Goal: Information Seeking & Learning: Find specific fact

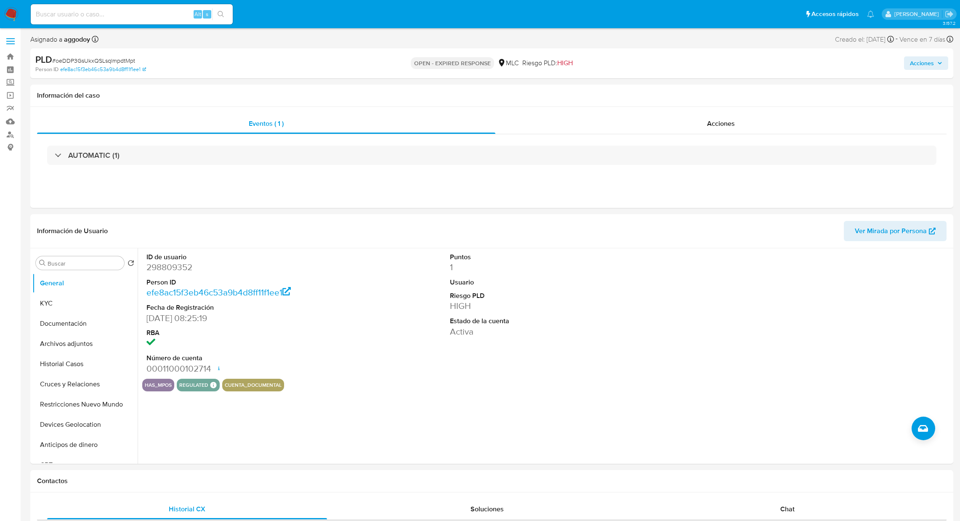
select select "10"
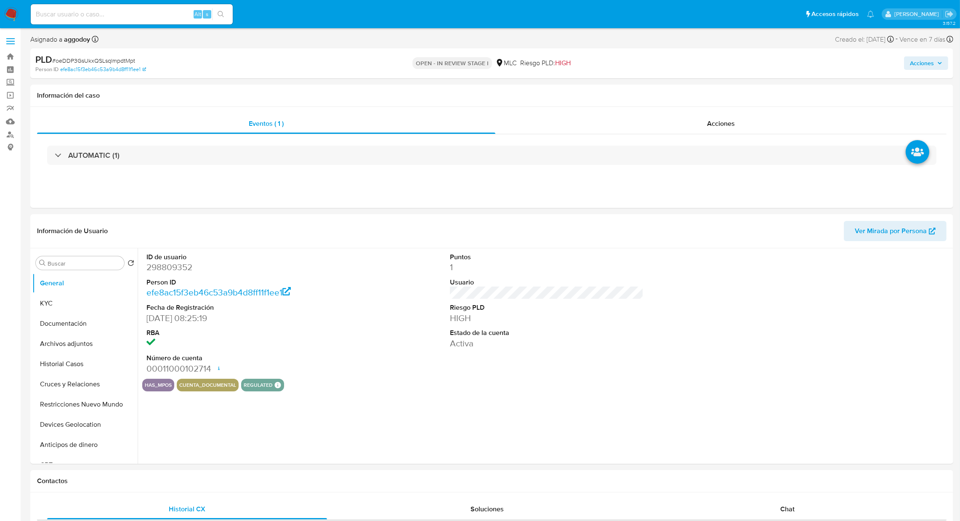
select select "10"
click at [44, 302] on button "KYC" at bounding box center [81, 303] width 98 height 20
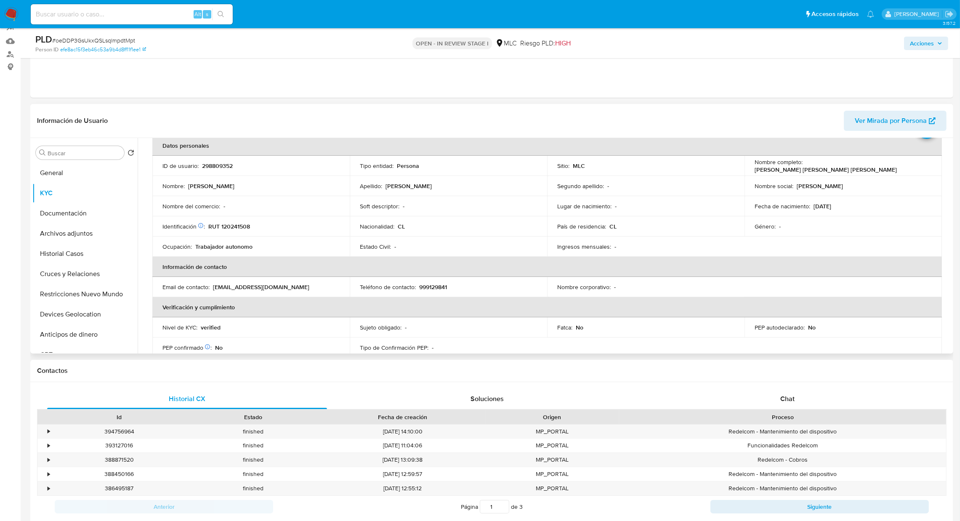
scroll to position [44, 0]
click at [844, 219] on td "Género : -" at bounding box center [843, 225] width 197 height 20
click at [216, 166] on p "298809352" at bounding box center [217, 164] width 31 height 8
drag, startPoint x: 216, startPoint y: 166, endPoint x: 249, endPoint y: 173, distance: 33.9
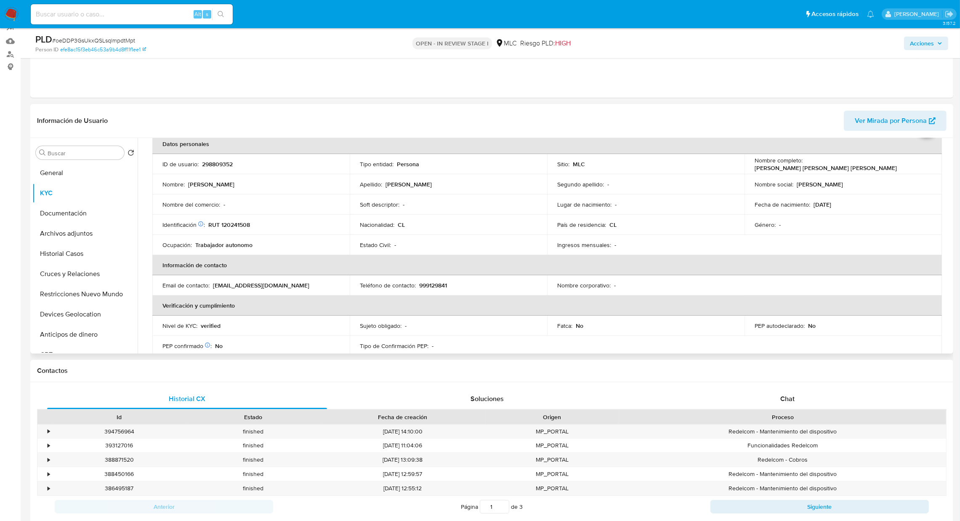
click at [249, 173] on td "ID de usuario : 298809352" at bounding box center [250, 164] width 197 height 20
click at [221, 168] on td "ID de usuario : 298809352" at bounding box center [250, 164] width 197 height 20
click at [214, 164] on p "298809352" at bounding box center [217, 164] width 31 height 8
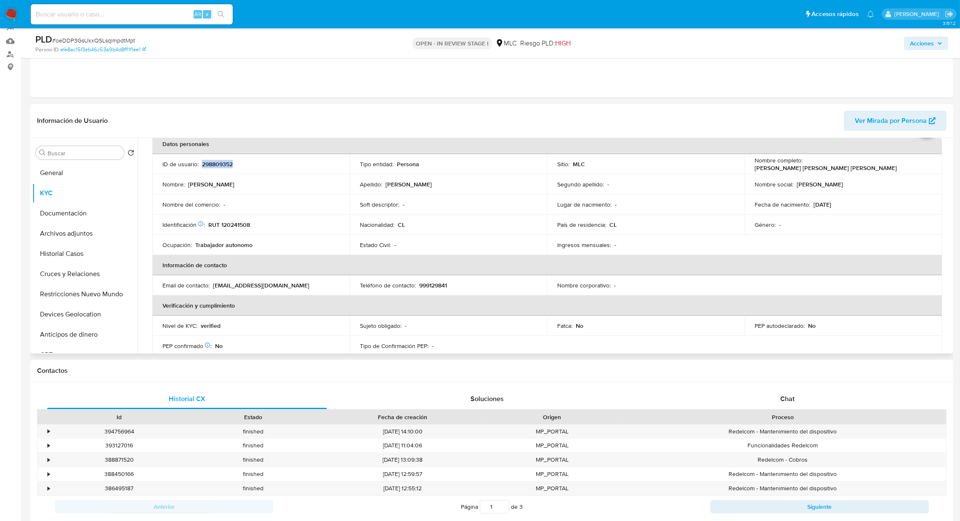
copy p "298809352"
click at [230, 225] on p "RUT 120241508" at bounding box center [229, 225] width 42 height 8
copy p "120241508"
click at [64, 277] on button "Cruces y Relaciones" at bounding box center [81, 274] width 98 height 20
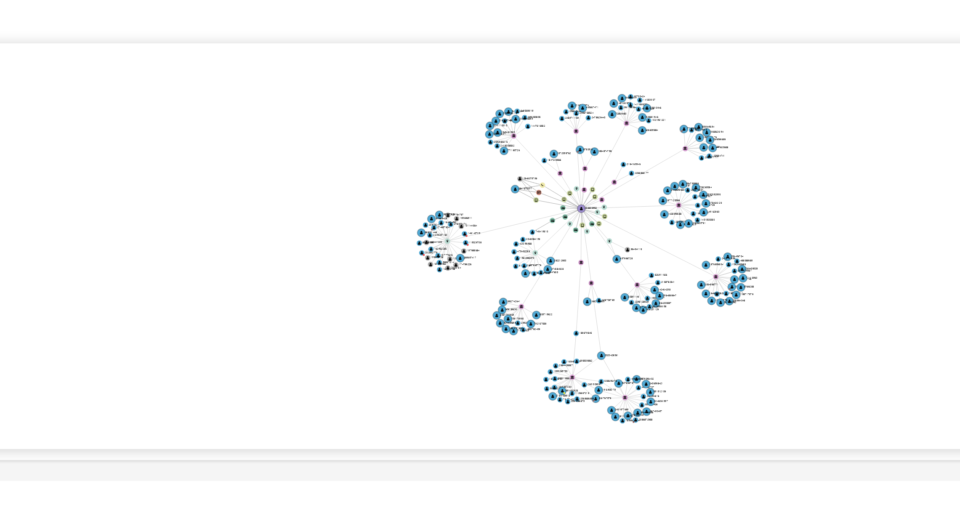
scroll to position [156, 0]
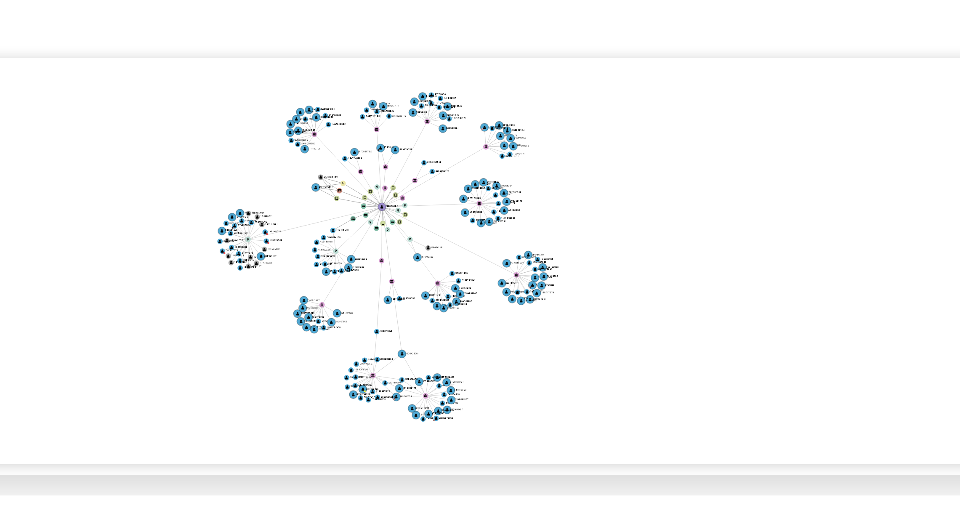
drag, startPoint x: 687, startPoint y: 183, endPoint x: 624, endPoint y: 178, distance: 63.3
click at [624, 178] on icon "device-687062abef8ba605417c03cb  user-298809352  298809352 device-60da24a1088…" at bounding box center [552, 212] width 797 height 122
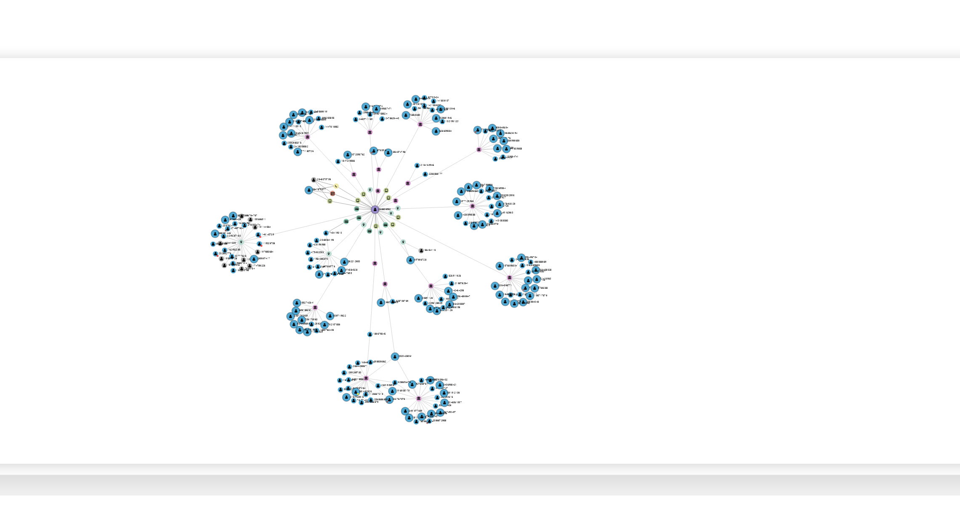
click at [687, 199] on icon "device-687062abef8ba605417c03cb  user-298809352  298809352 device-60da24a1088…" at bounding box center [552, 212] width 797 height 122
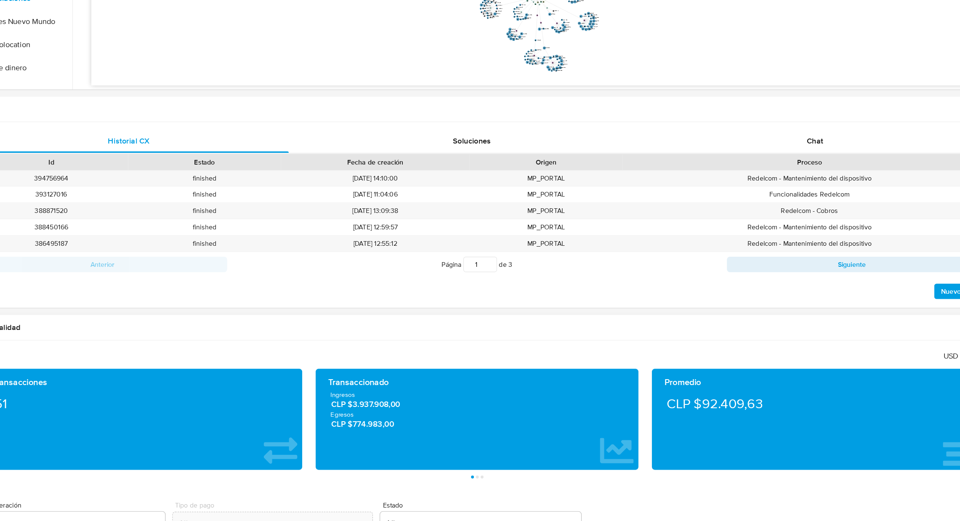
scroll to position [291, 0]
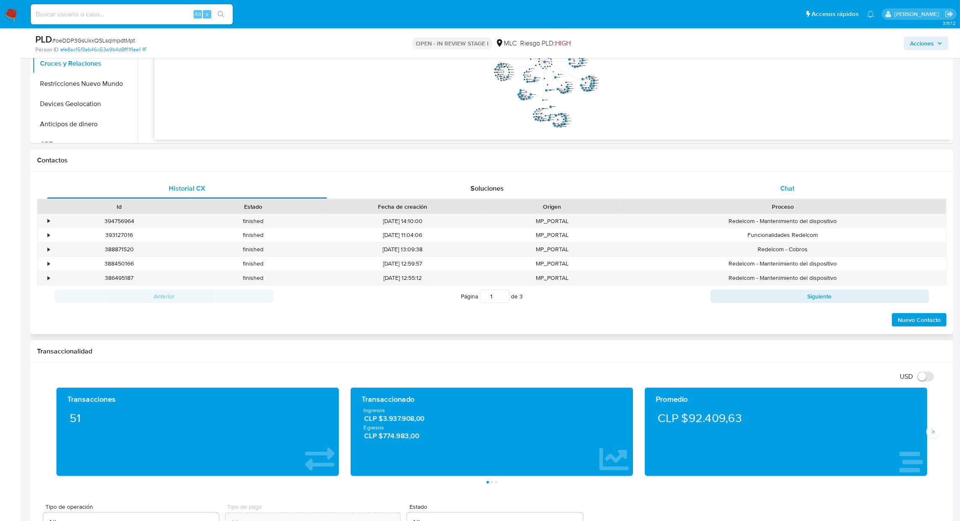
click at [787, 193] on div "Chat" at bounding box center [787, 188] width 280 height 20
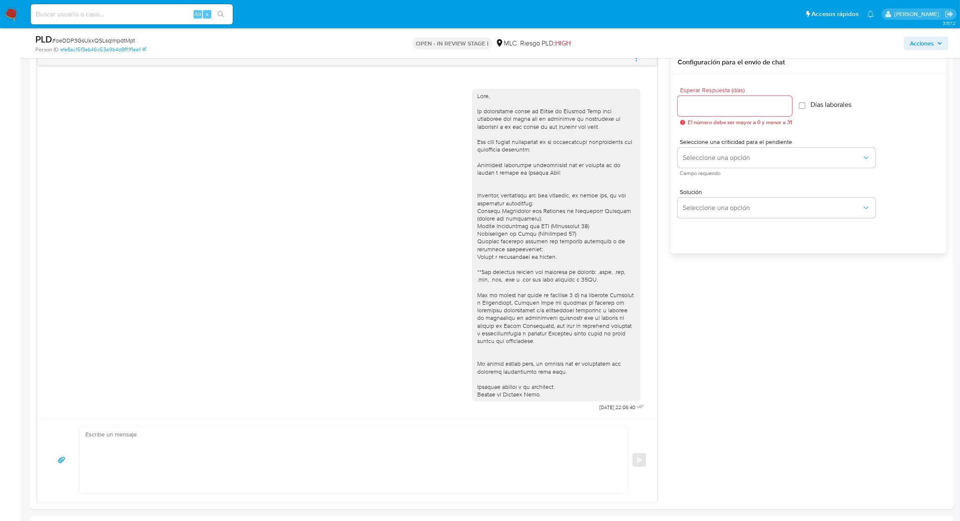
scroll to position [454, 0]
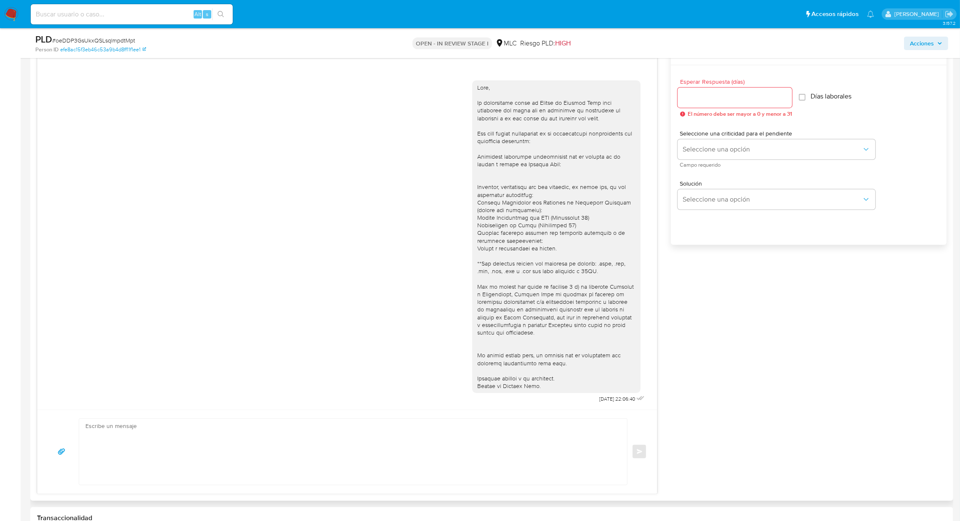
click at [782, 379] on div "[DATE] 22:06:40 Enviar Configuración para el envío de chat Esperar Respuesta ([…" at bounding box center [492, 268] width 910 height 451
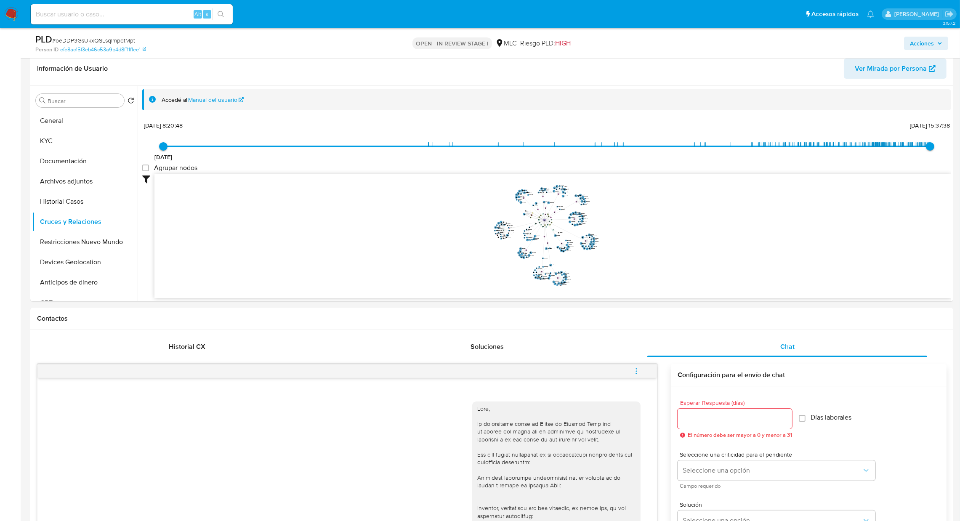
scroll to position [112, 0]
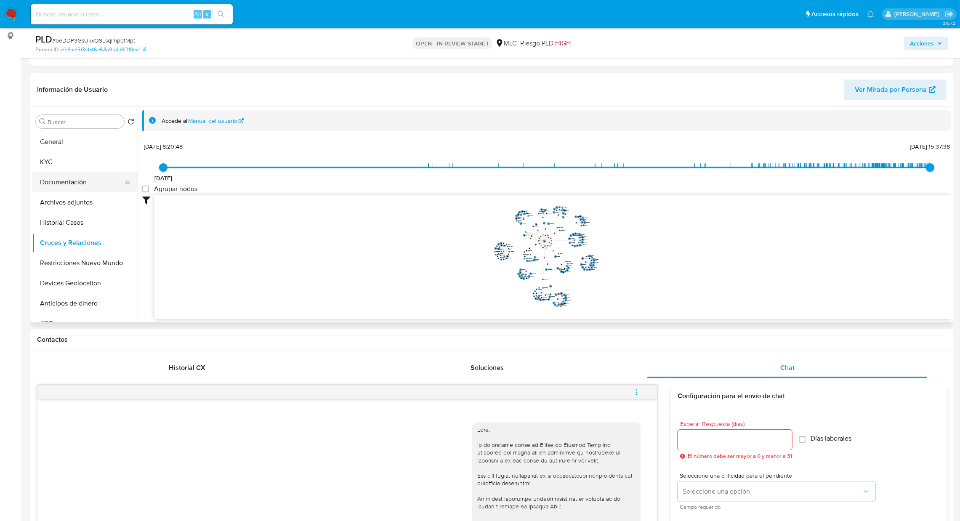
click at [68, 181] on button "Documentación" at bounding box center [81, 182] width 98 height 20
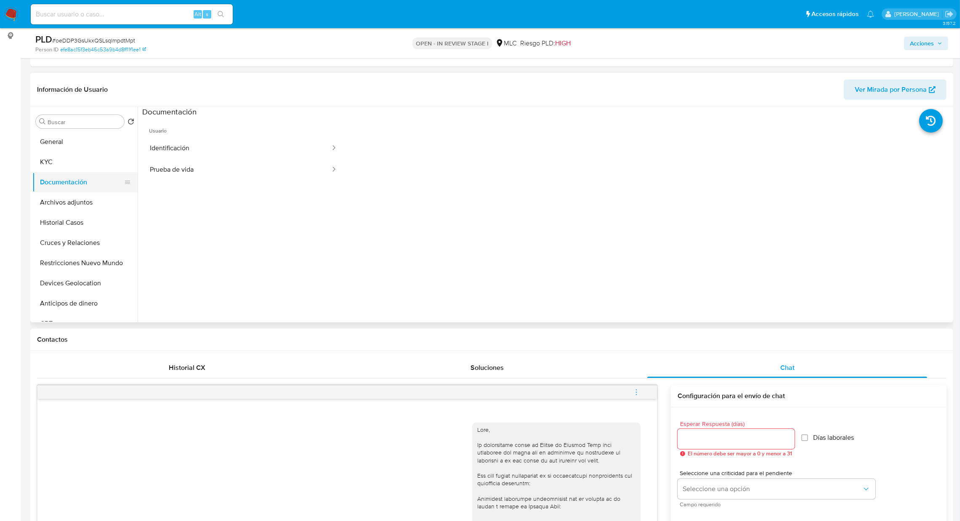
click at [84, 177] on button "Documentación" at bounding box center [81, 182] width 98 height 20
click at [77, 172] on button "Documentación" at bounding box center [81, 182] width 98 height 20
click at [74, 165] on button "KYC" at bounding box center [81, 162] width 98 height 20
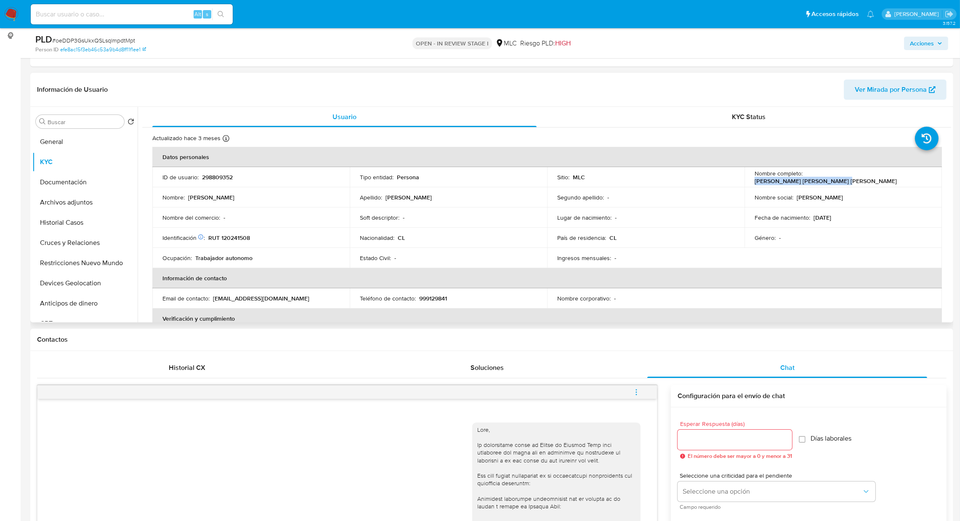
drag, startPoint x: 804, startPoint y: 178, endPoint x: 900, endPoint y: 184, distance: 95.8
click at [900, 184] on td "Nombre completo : [PERSON_NAME] [PERSON_NAME] [PERSON_NAME]" at bounding box center [843, 177] width 197 height 20
copy p "[PERSON_NAME] [PERSON_NAME] [PERSON_NAME]"
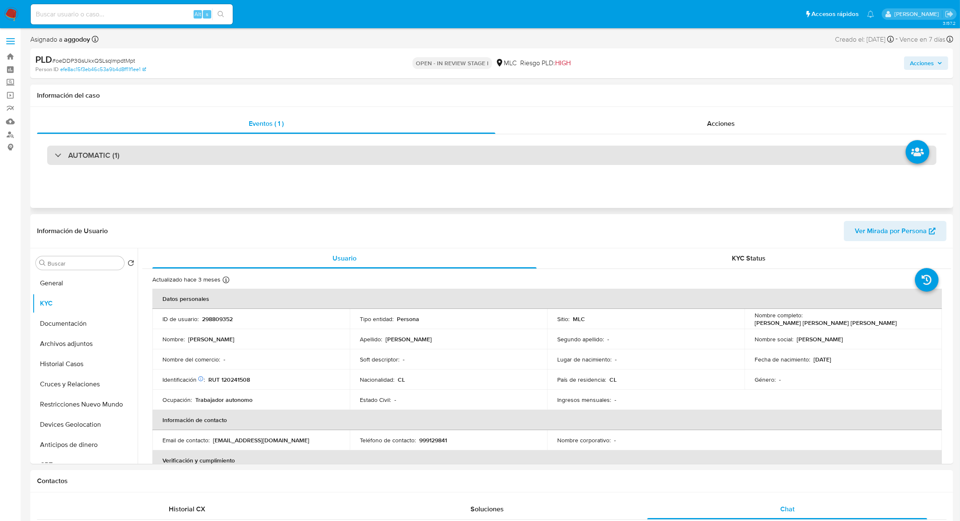
click at [539, 152] on div "AUTOMATIC (1)" at bounding box center [491, 155] width 889 height 19
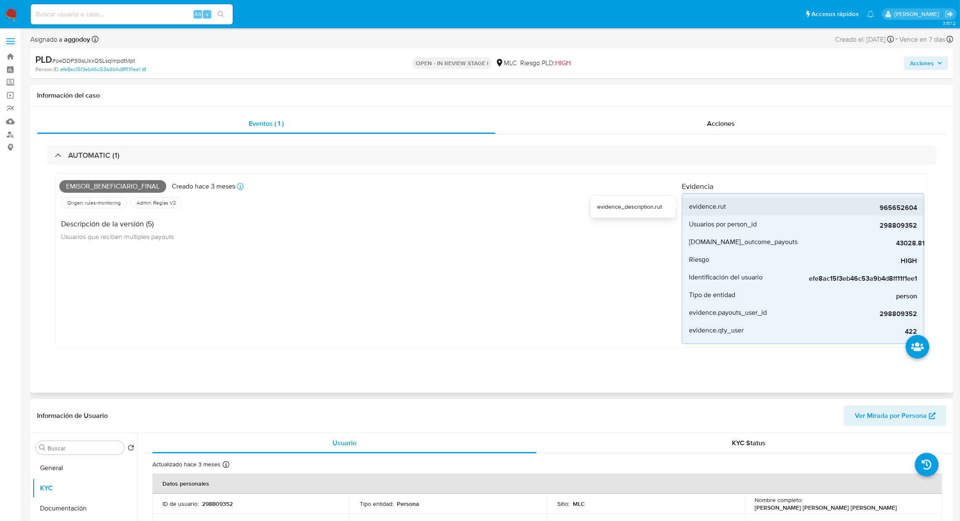
click at [902, 209] on span "965652604" at bounding box center [854, 208] width 126 height 8
